Goal: Book appointment/travel/reservation

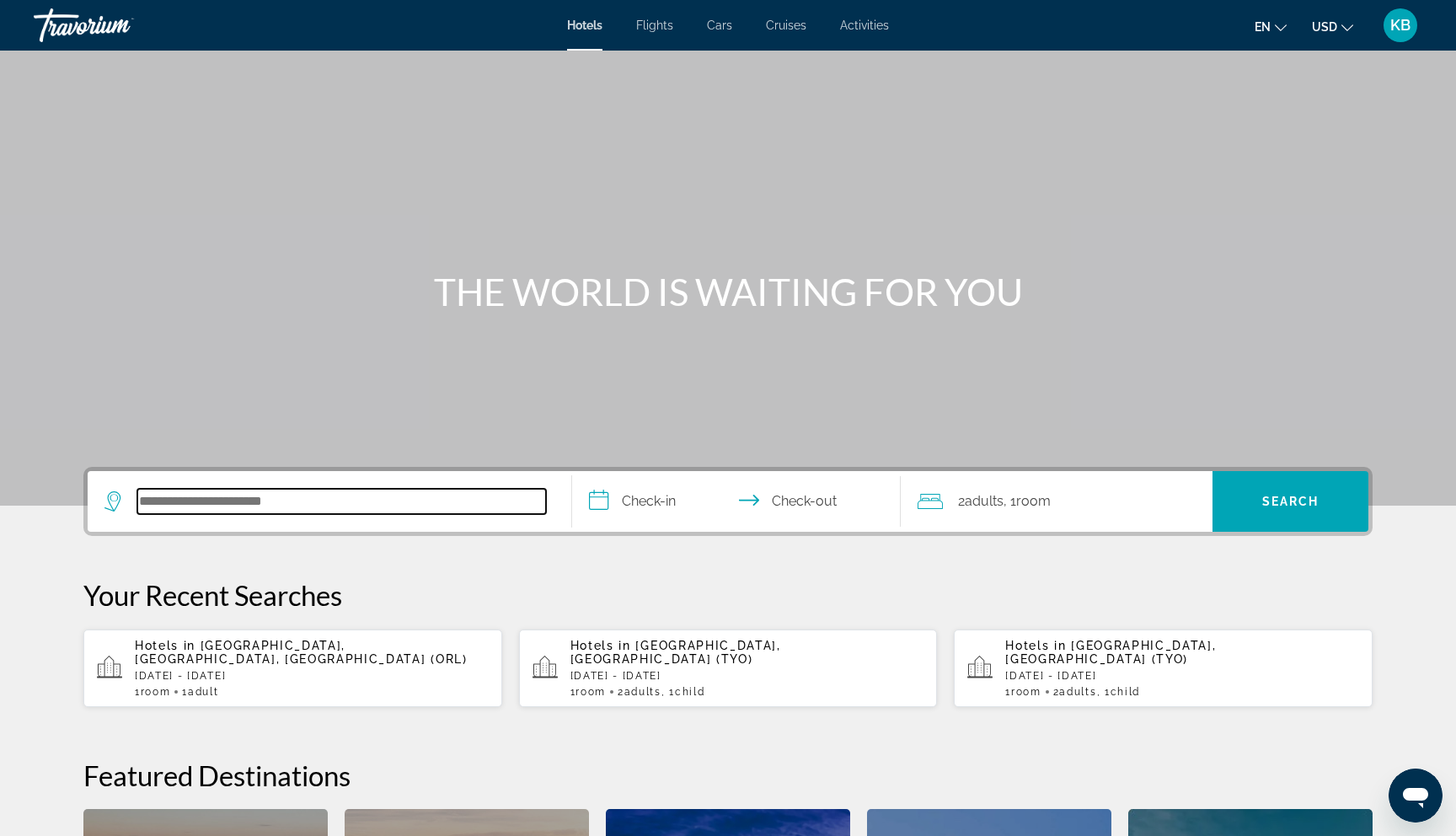
click at [343, 501] on input "Search hotel destination" at bounding box center [342, 501] width 409 height 25
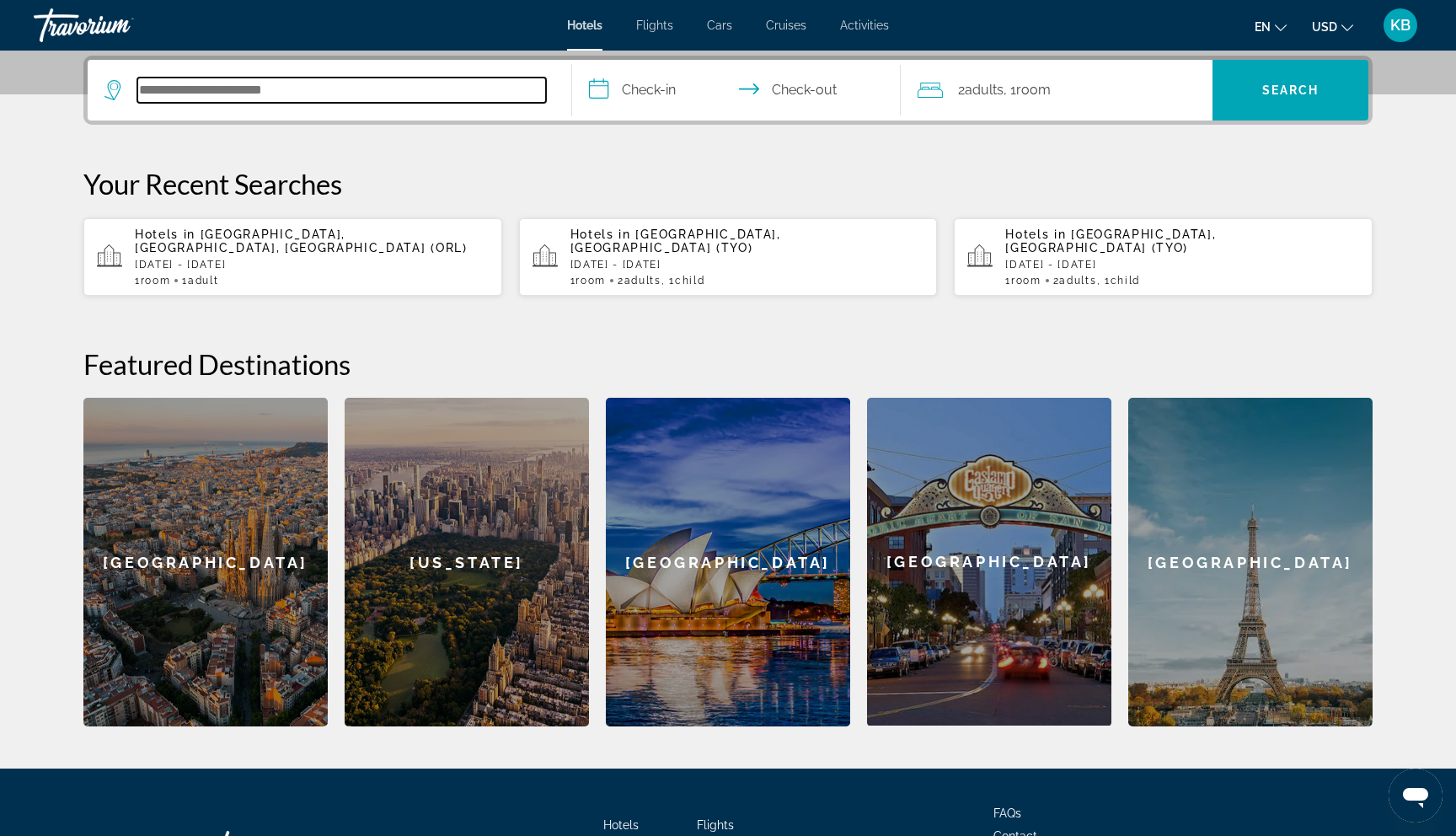
scroll to position [412, 0]
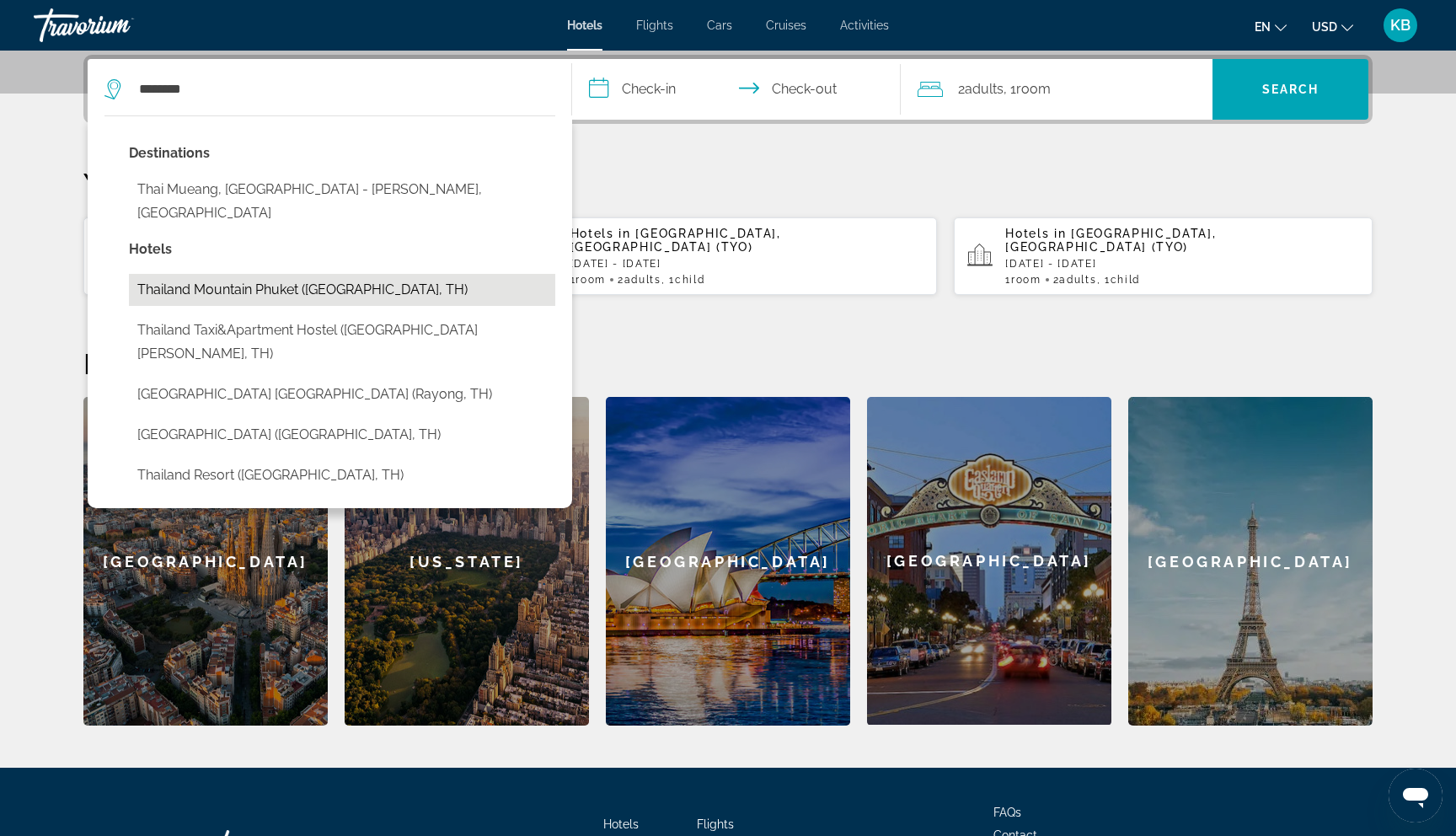
click at [291, 273] on button "Thailand Mountain Phuket ([GEOGRAPHIC_DATA], TH)" at bounding box center [342, 289] width 426 height 32
type input "**********"
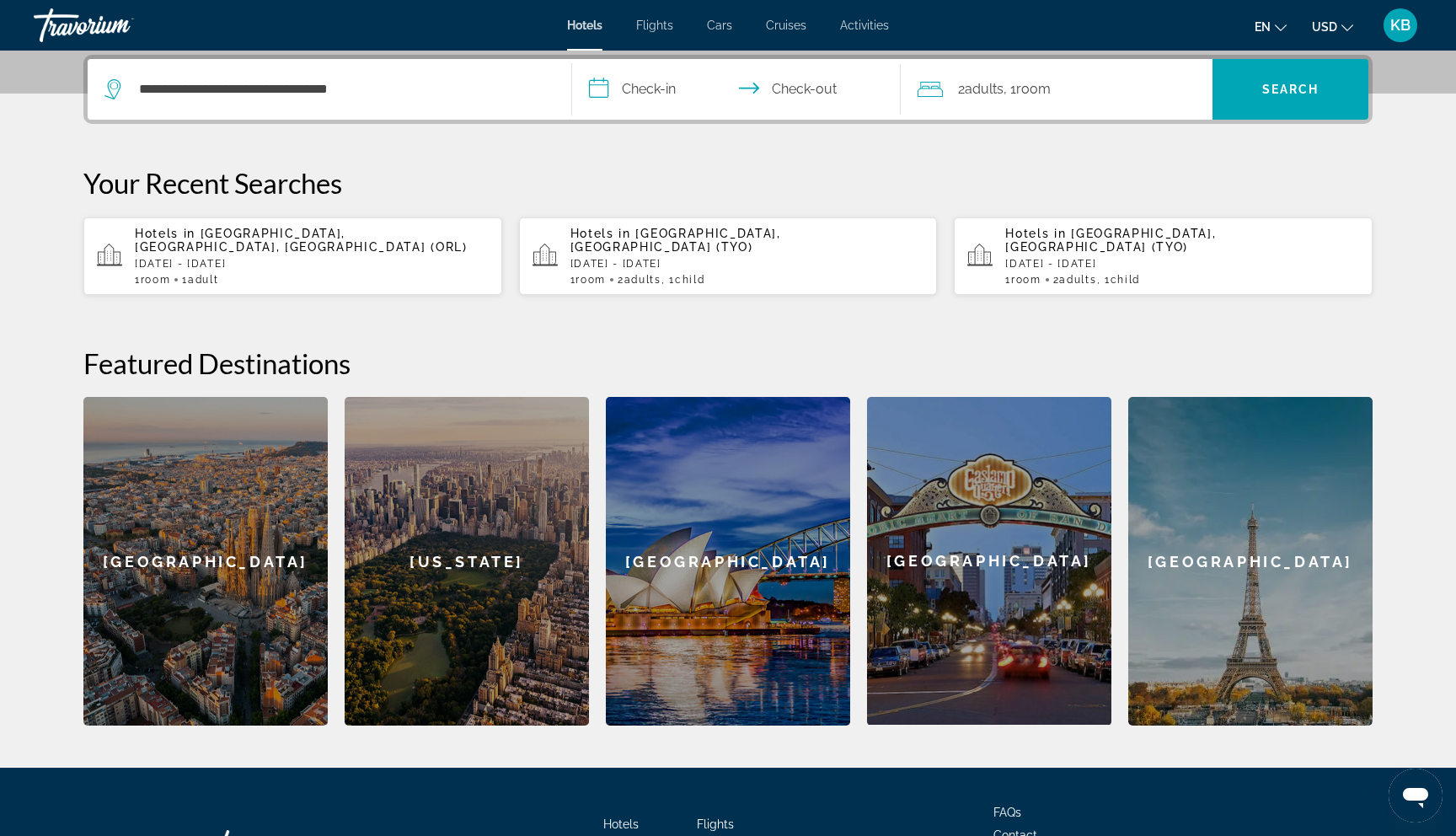
click at [663, 91] on input "**********" at bounding box center [740, 92] width 336 height 66
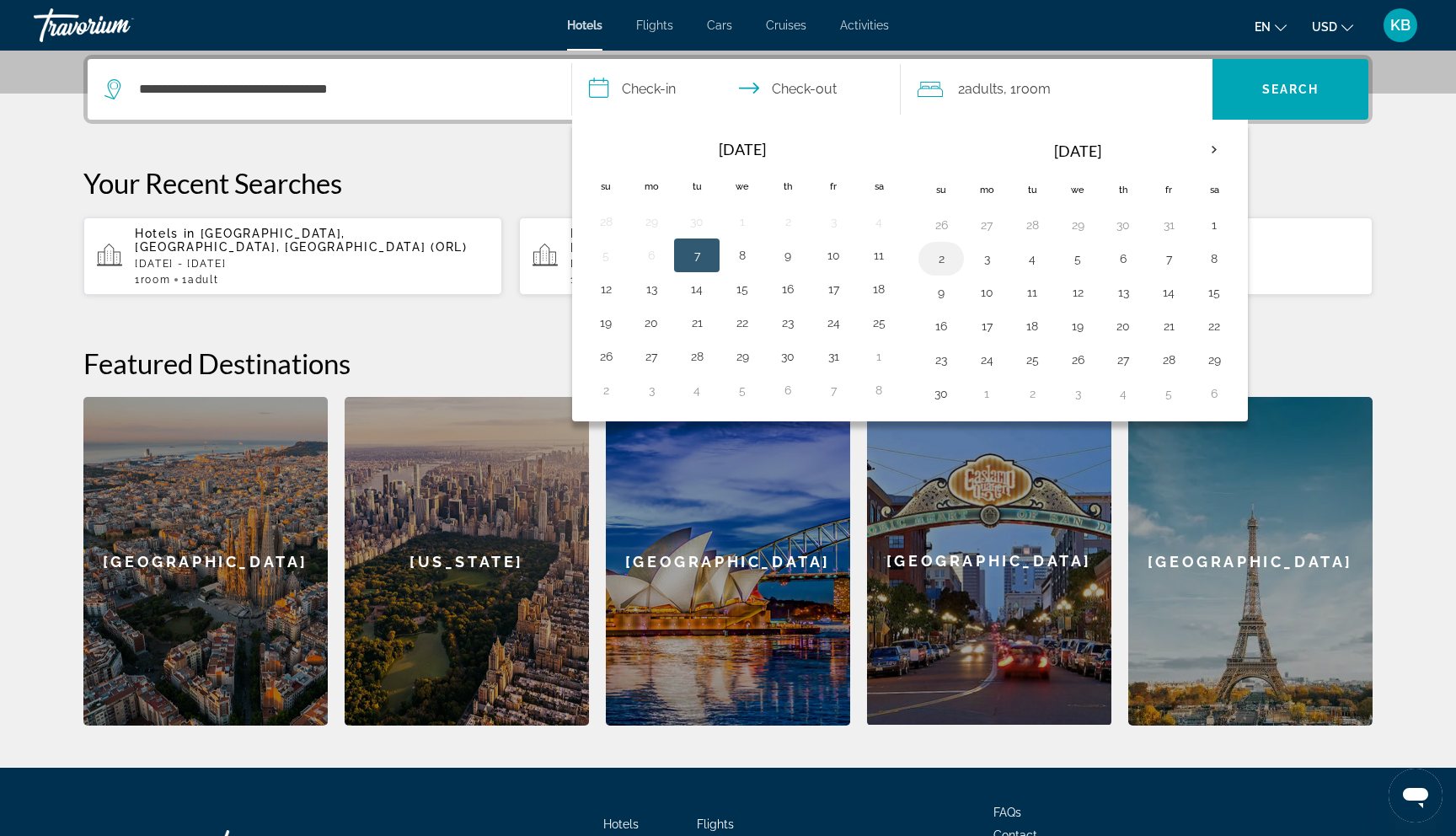
click at [950, 253] on button "2" at bounding box center [941, 259] width 27 height 23
click at [868, 21] on span "Activities" at bounding box center [864, 25] width 49 height 14
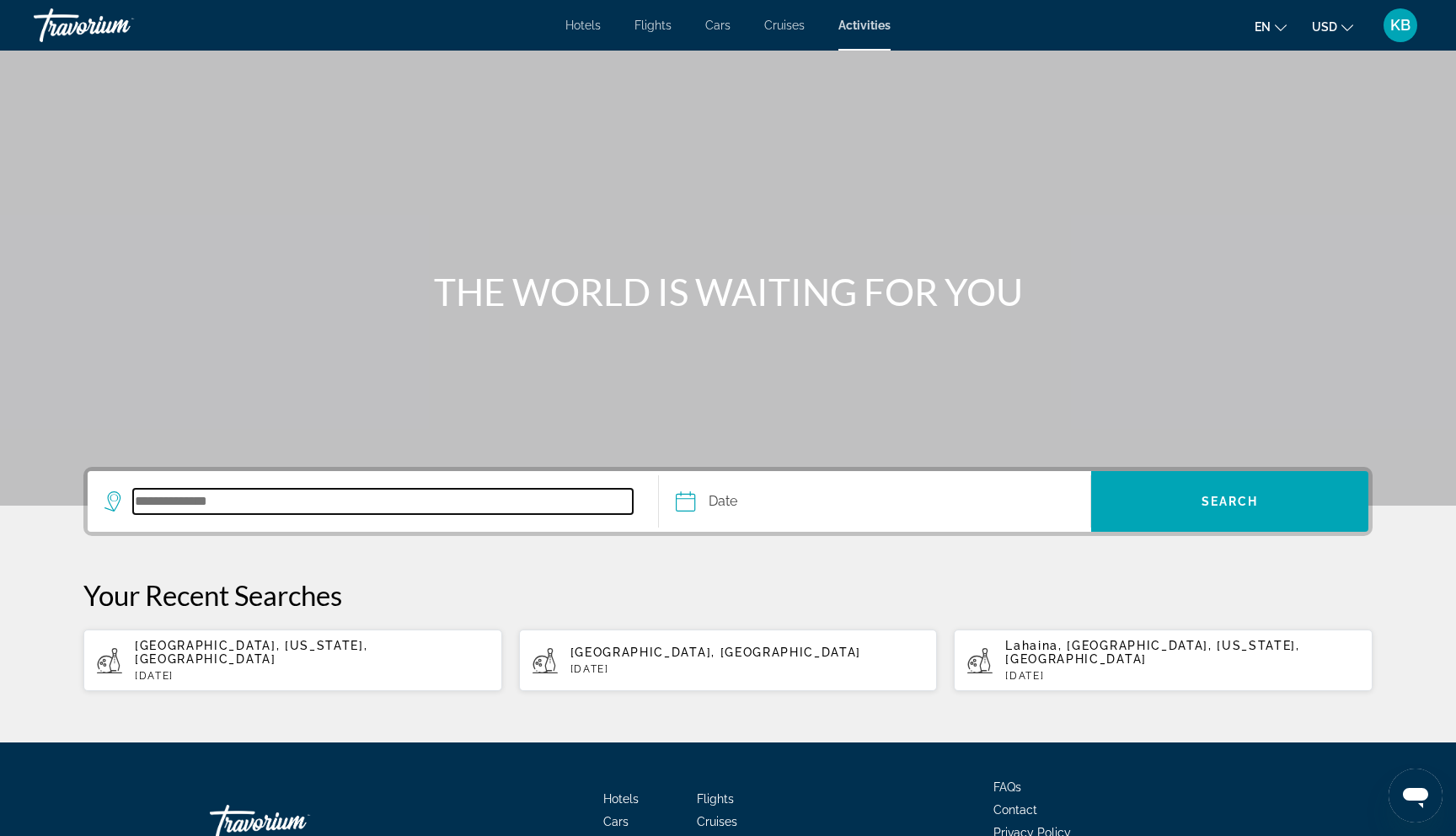
click at [305, 511] on input "Search destination" at bounding box center [383, 501] width 500 height 25
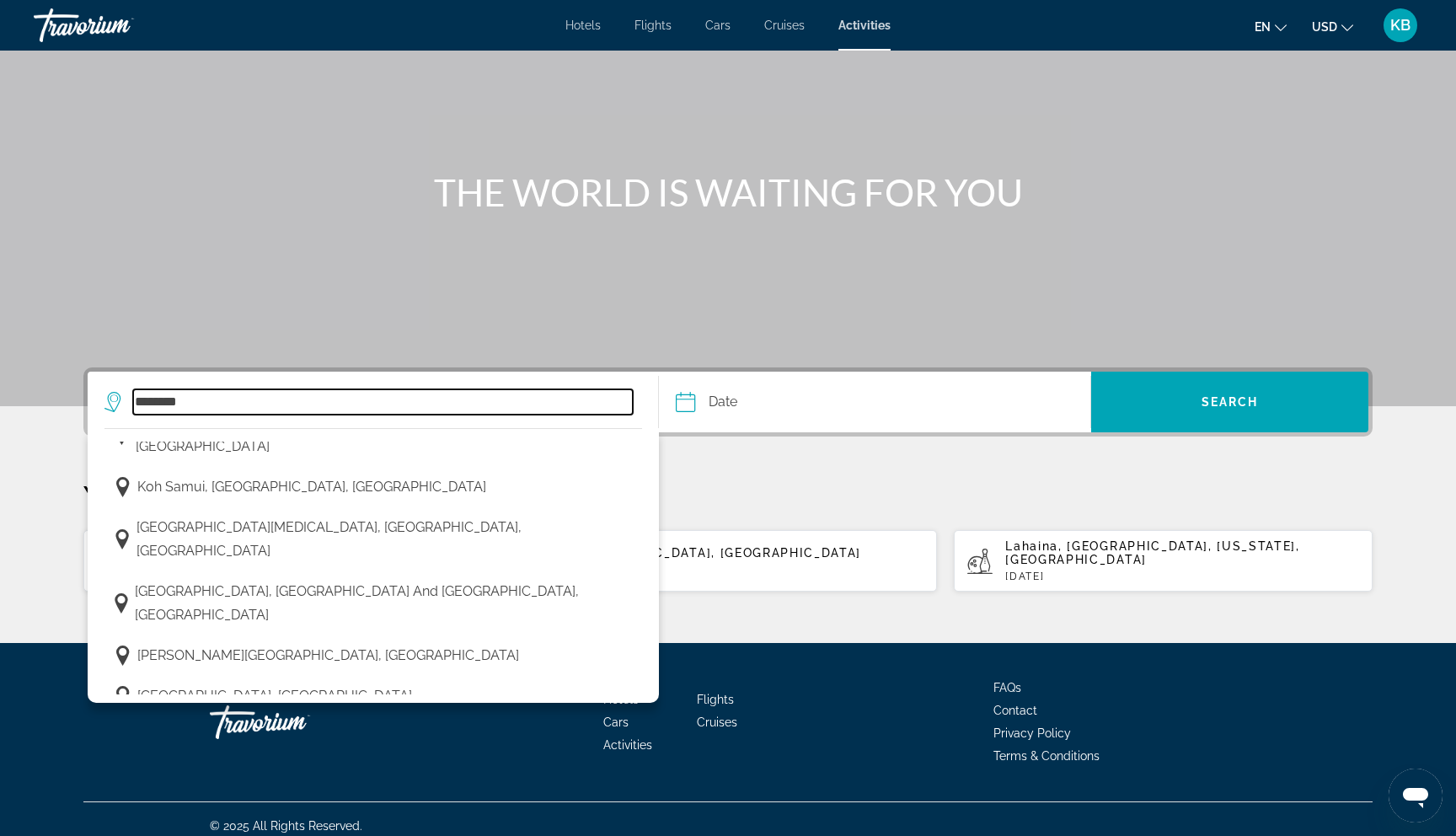
scroll to position [801, 0]
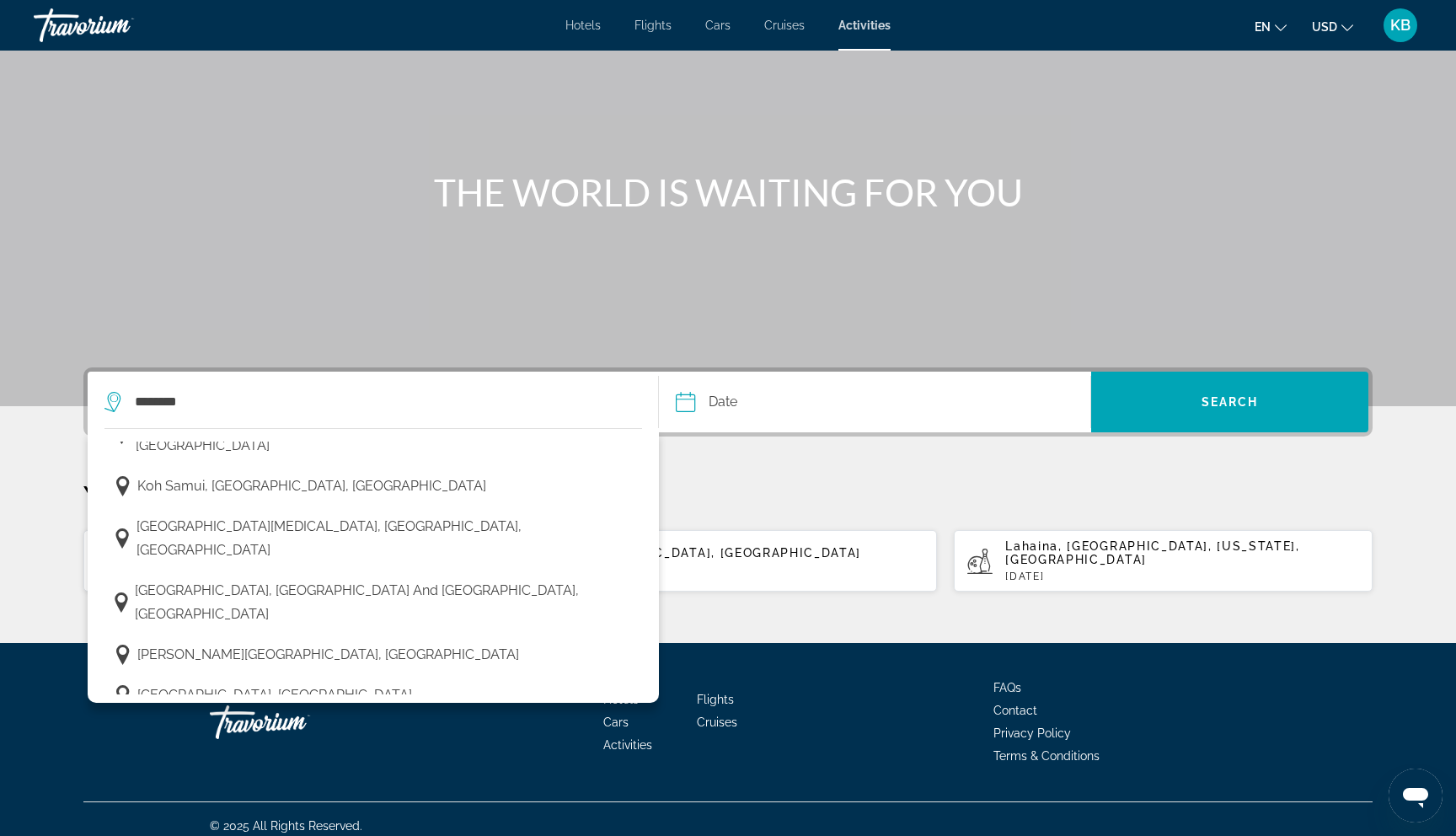
click at [265, 764] on span "[GEOGRAPHIC_DATA], [GEOGRAPHIC_DATA] and [GEOGRAPHIC_DATA], [GEOGRAPHIC_DATA]" at bounding box center [384, 787] width 499 height 47
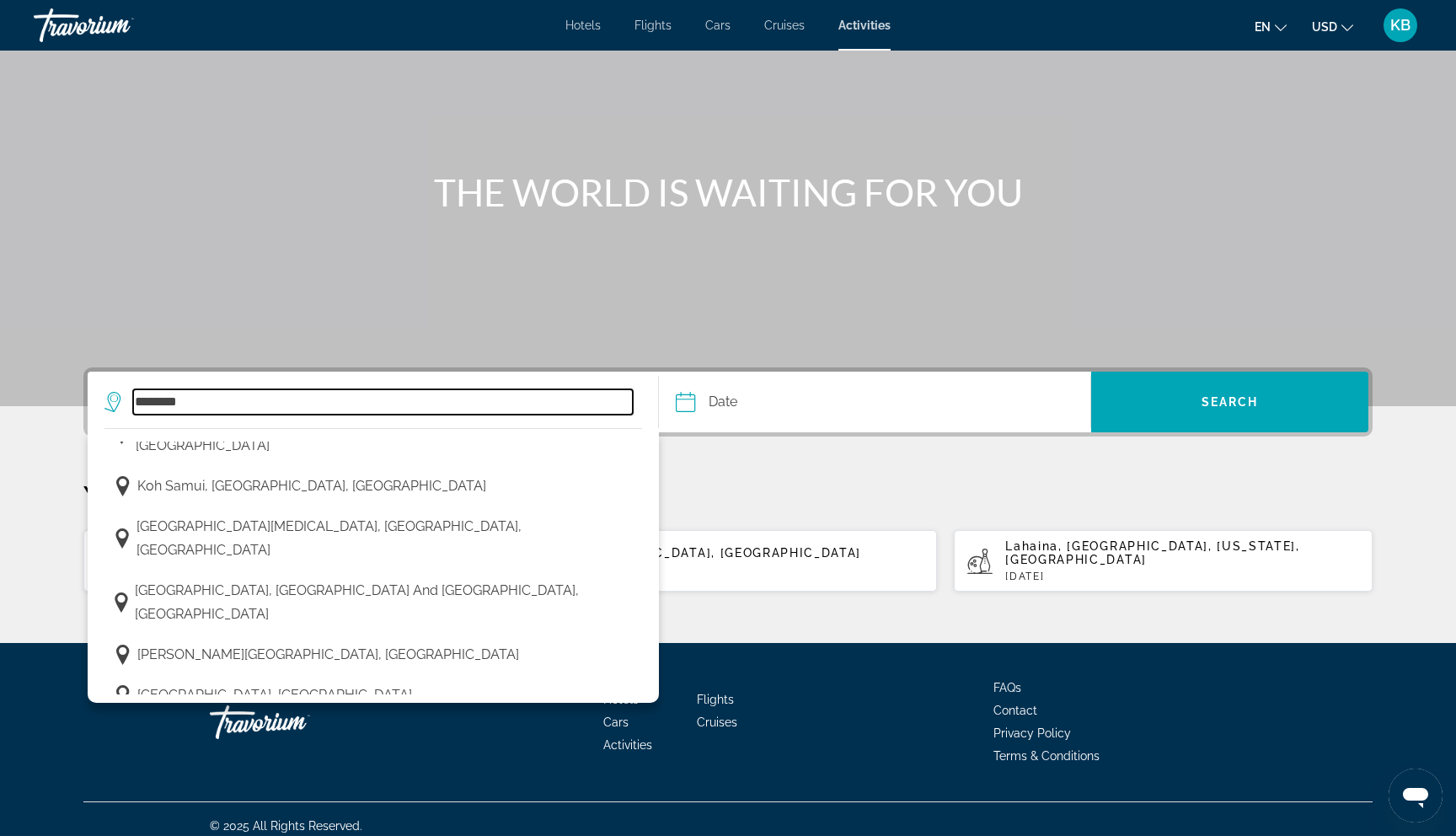
type input "**********"
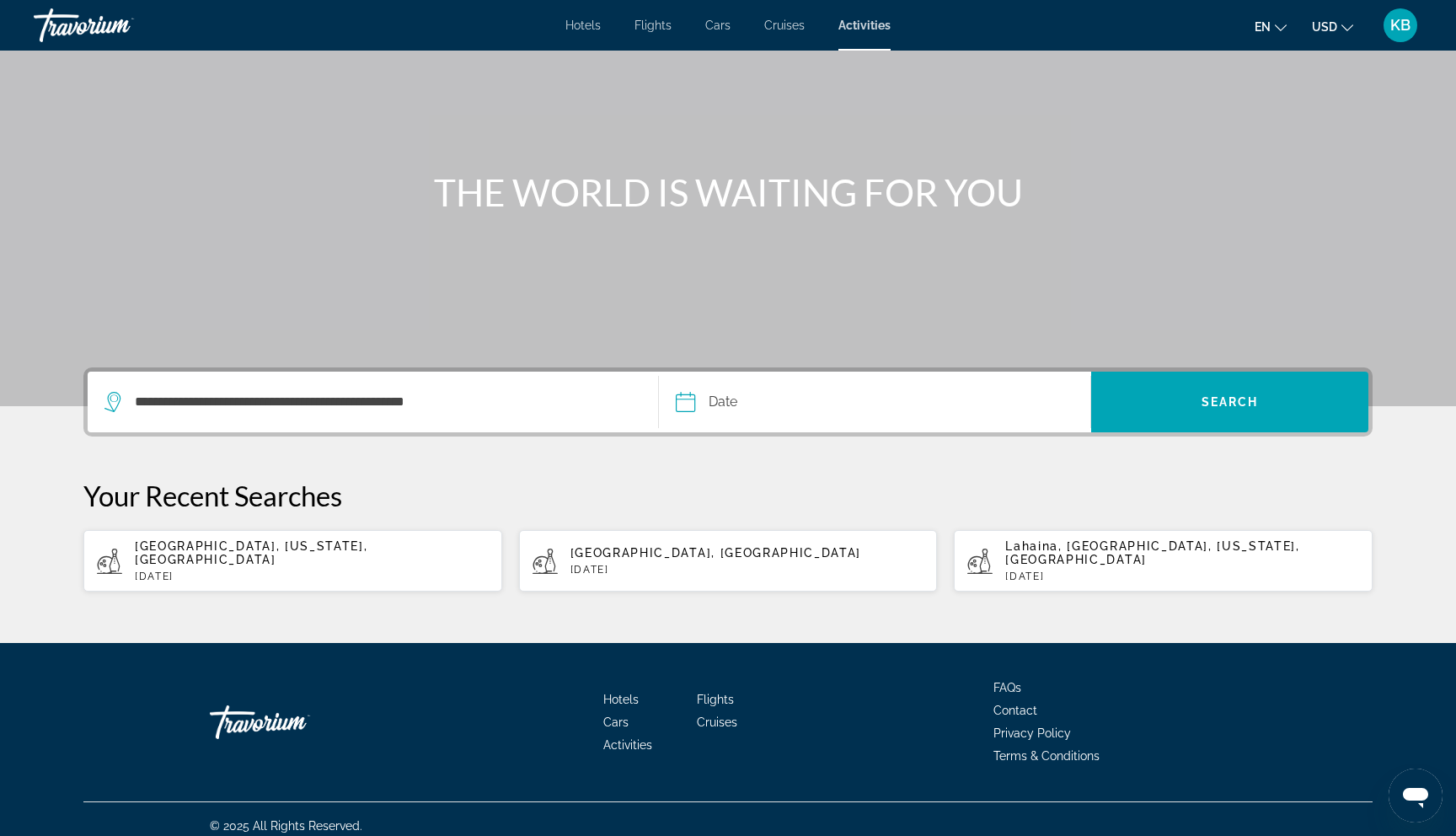
click at [709, 410] on input "Date" at bounding box center [779, 405] width 214 height 66
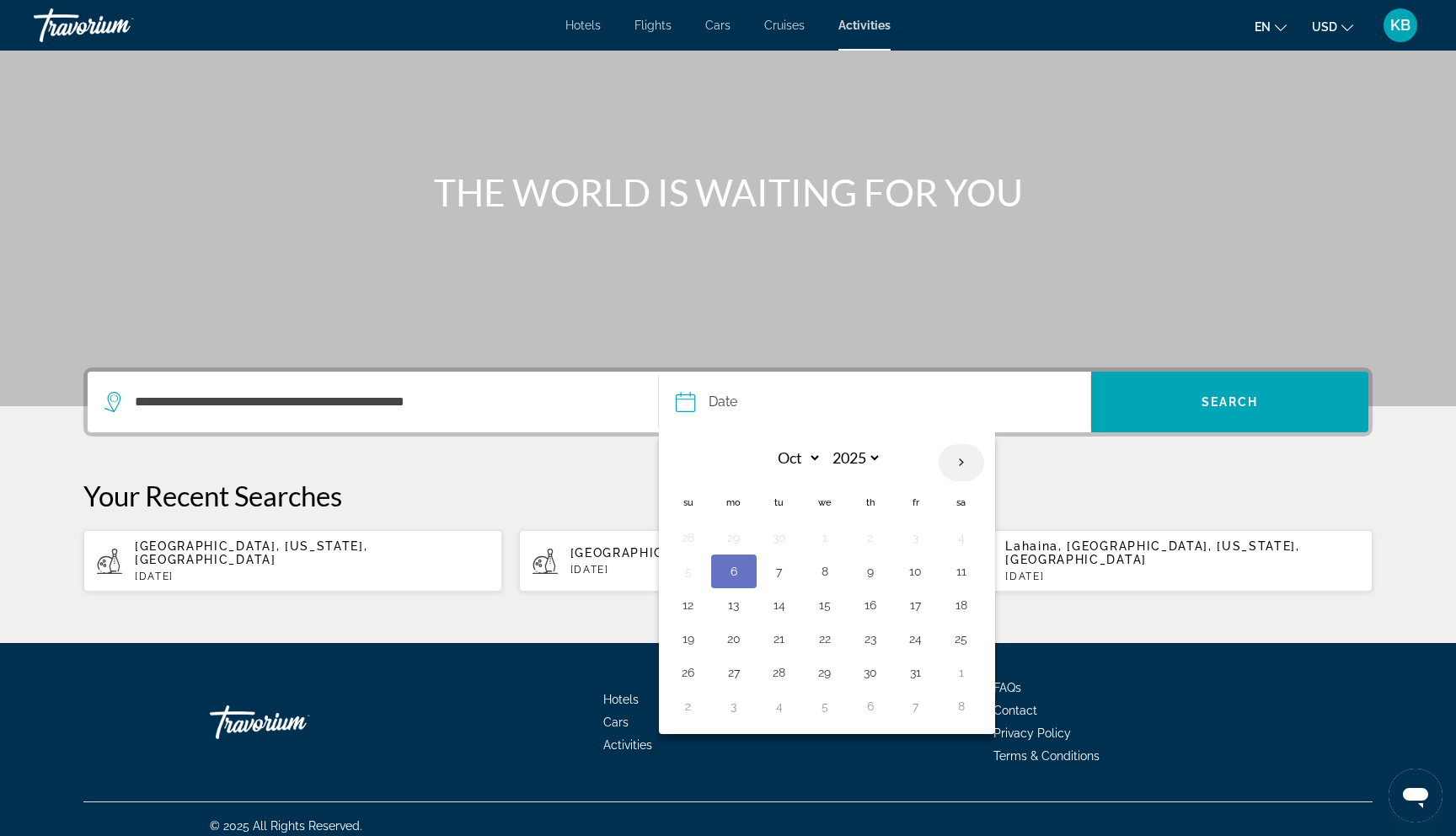
click at [954, 461] on th "Next month" at bounding box center [962, 462] width 46 height 37
select select "**"
click at [690, 574] on button "2" at bounding box center [689, 571] width 27 height 23
type input "**********"
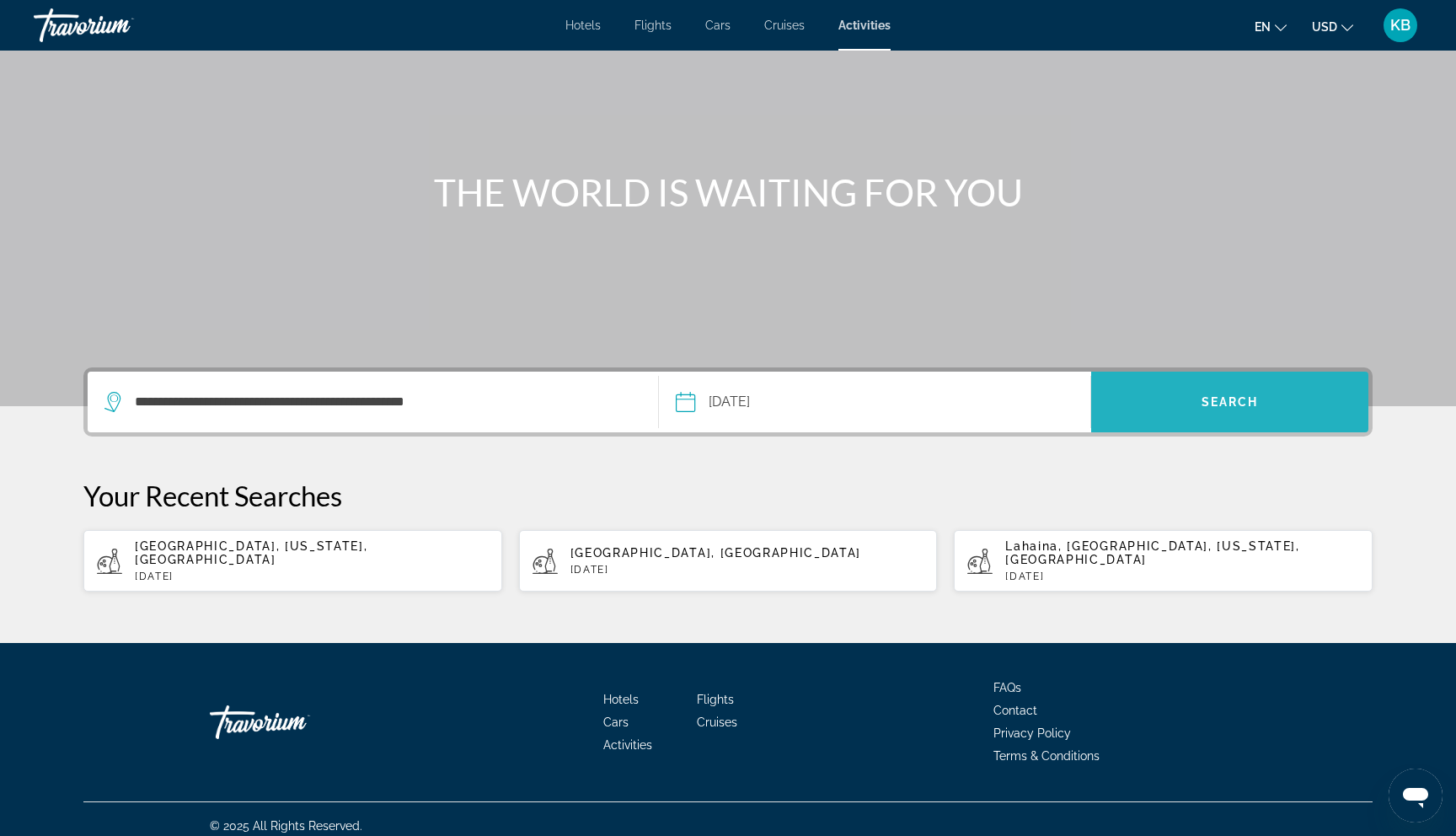
click at [1233, 412] on span "Search" at bounding box center [1229, 402] width 277 height 41
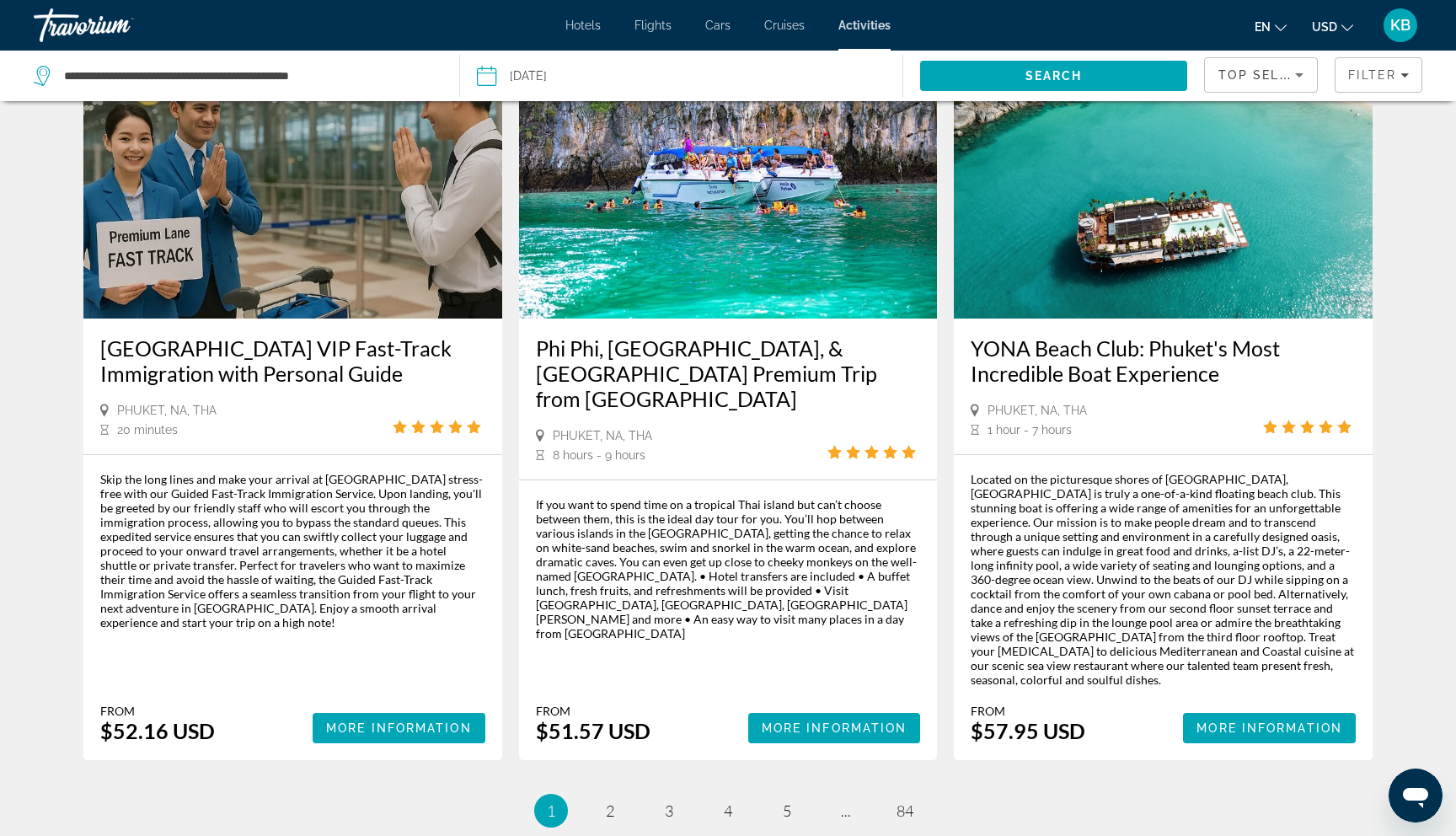
scroll to position [2531, 0]
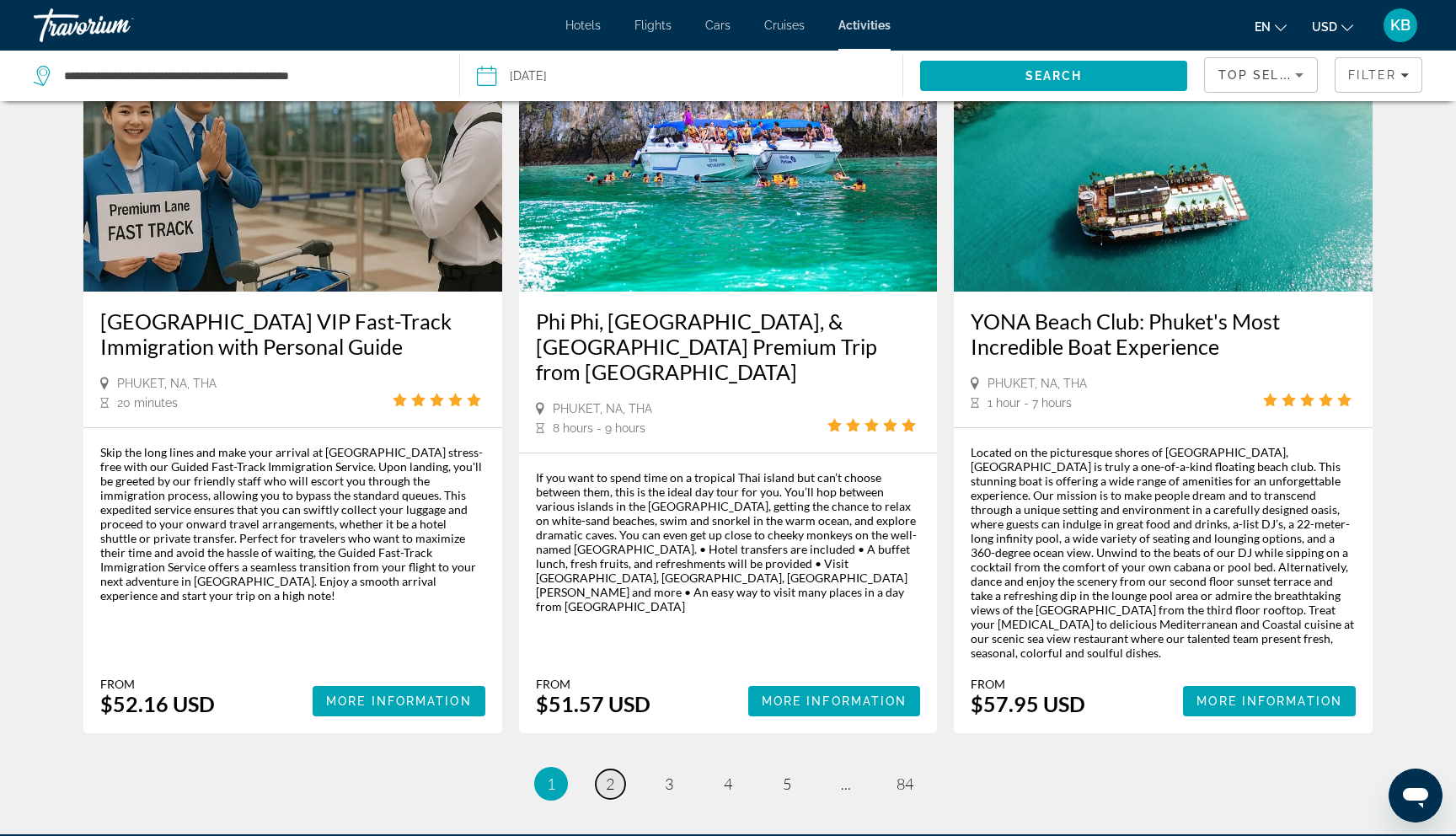
click at [614, 775] on span "2" at bounding box center [610, 783] width 9 height 18
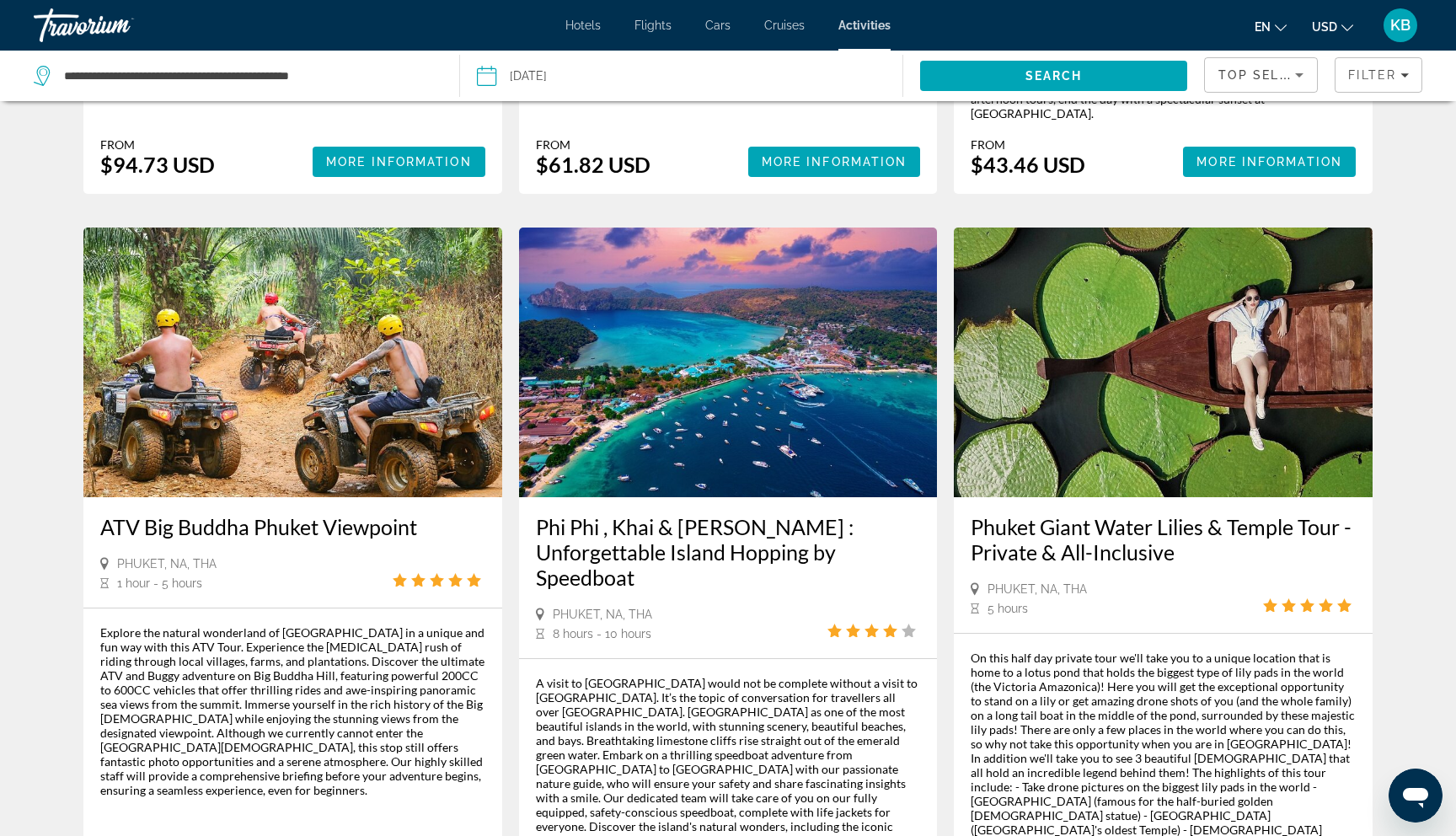
scroll to position [2222, 0]
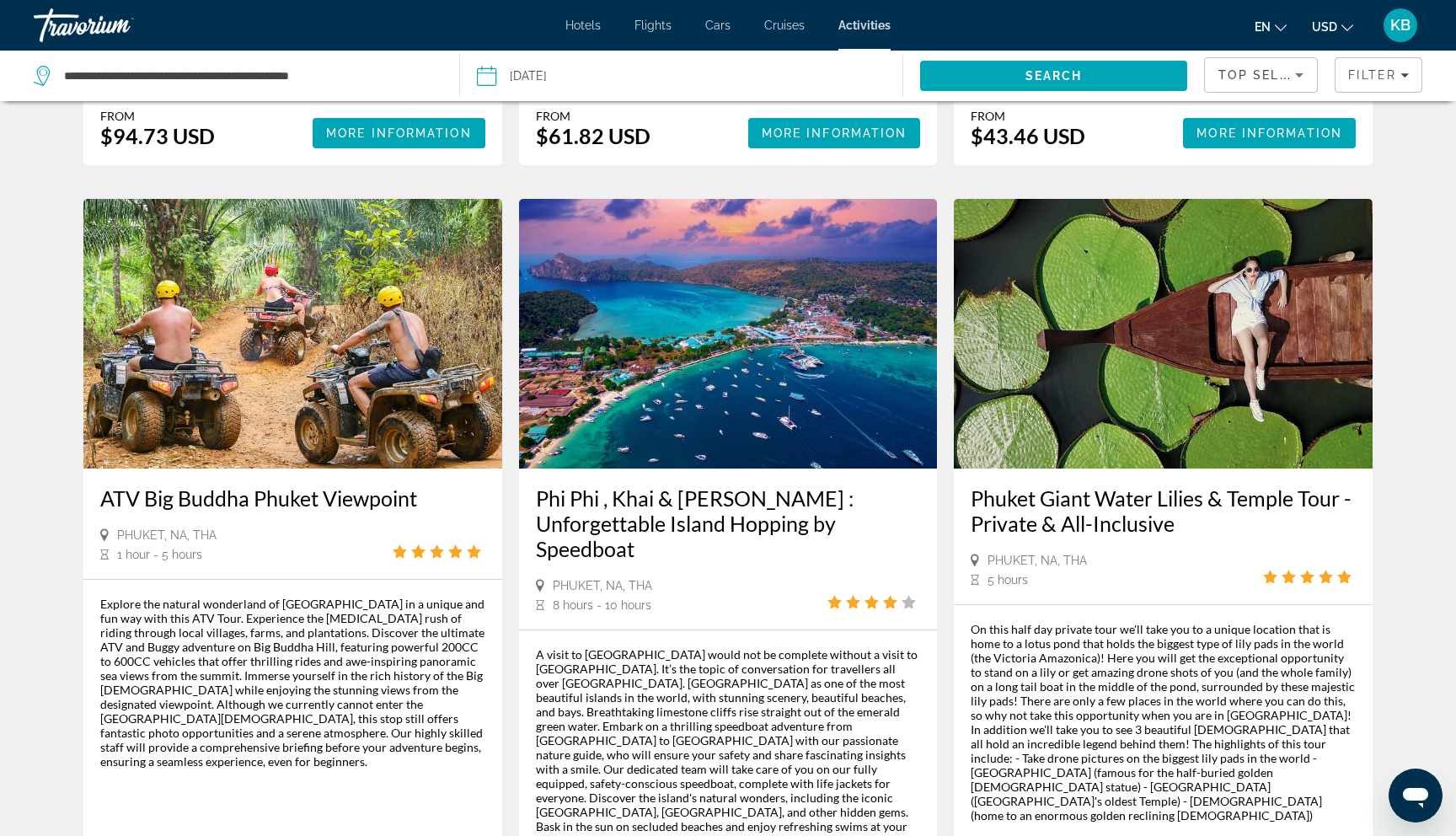
click at [217, 679] on div "Explore the natural wonderland of [GEOGRAPHIC_DATA] in a unique and fun way wit…" at bounding box center [293, 757] width 385 height 322
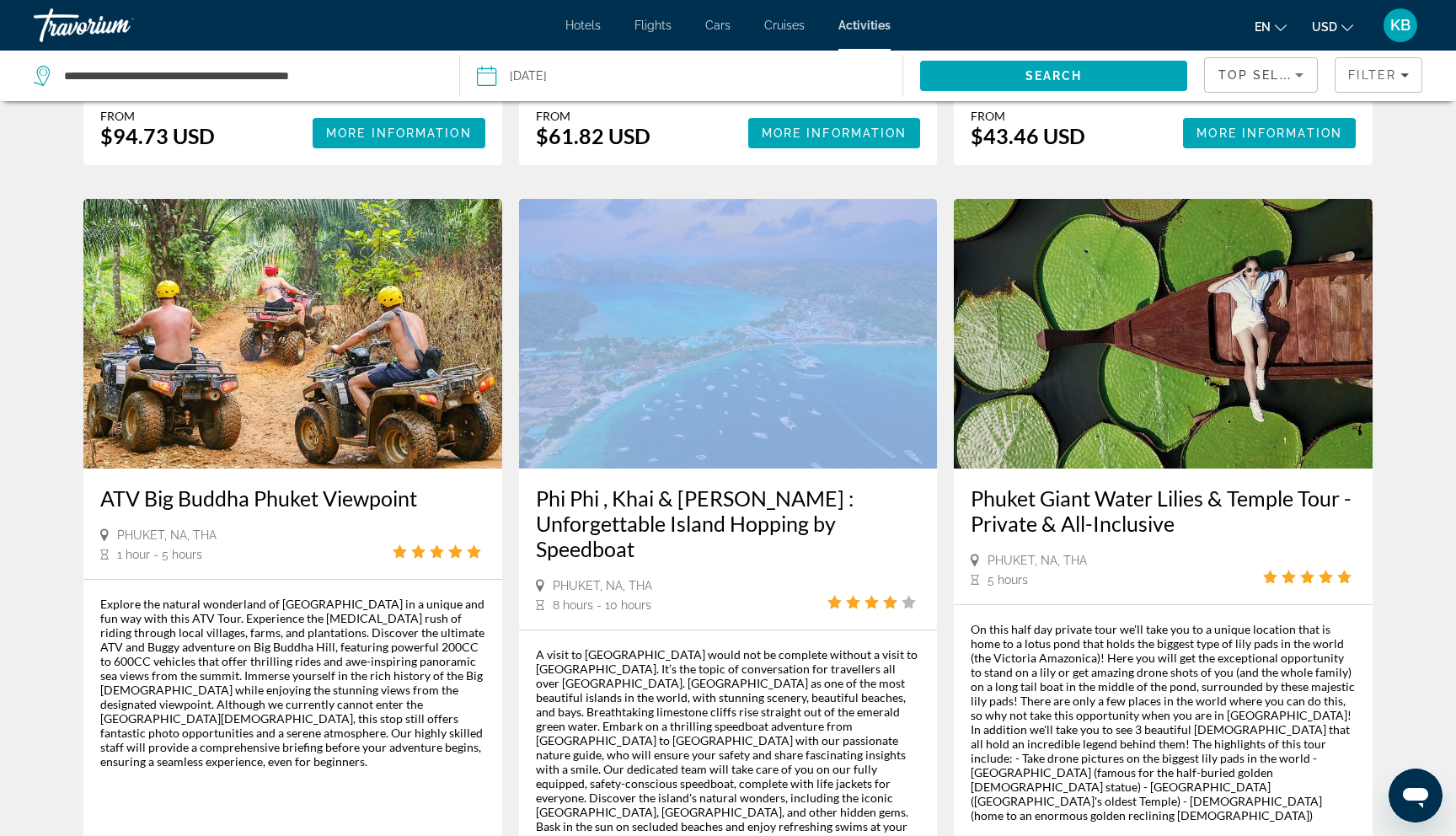
drag, startPoint x: 217, startPoint y: 679, endPoint x: 382, endPoint y: 714, distance: 168.7
click at [382, 714] on div "Explore the natural wonderland of [GEOGRAPHIC_DATA] in a unique and fun way wit…" at bounding box center [293, 757] width 385 height 322
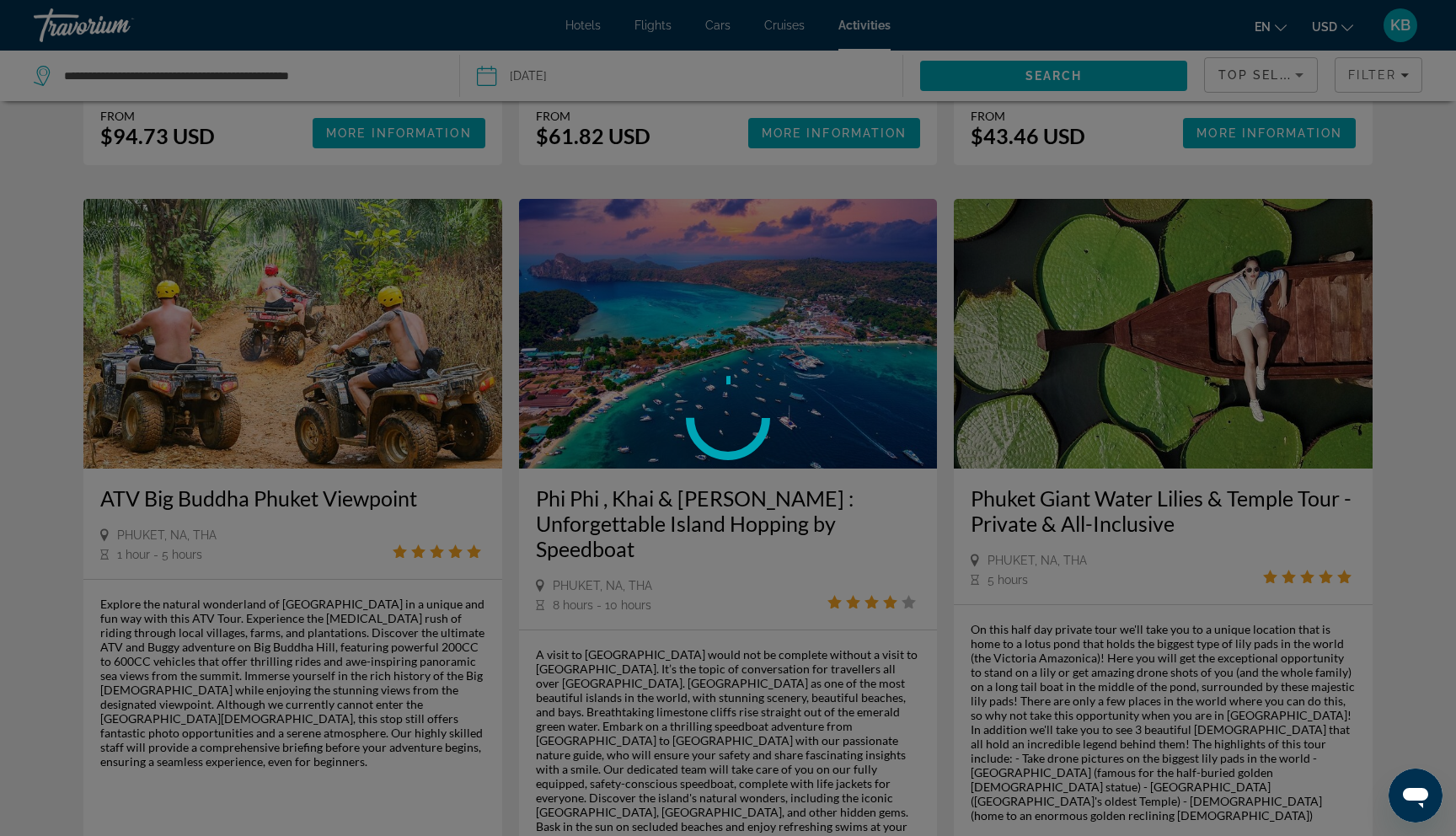
click at [525, 683] on div at bounding box center [728, 418] width 1456 height 836
click at [649, 774] on div at bounding box center [728, 418] width 1456 height 836
click at [675, 792] on div at bounding box center [728, 418] width 1456 height 836
